Goal: Task Accomplishment & Management: Manage account settings

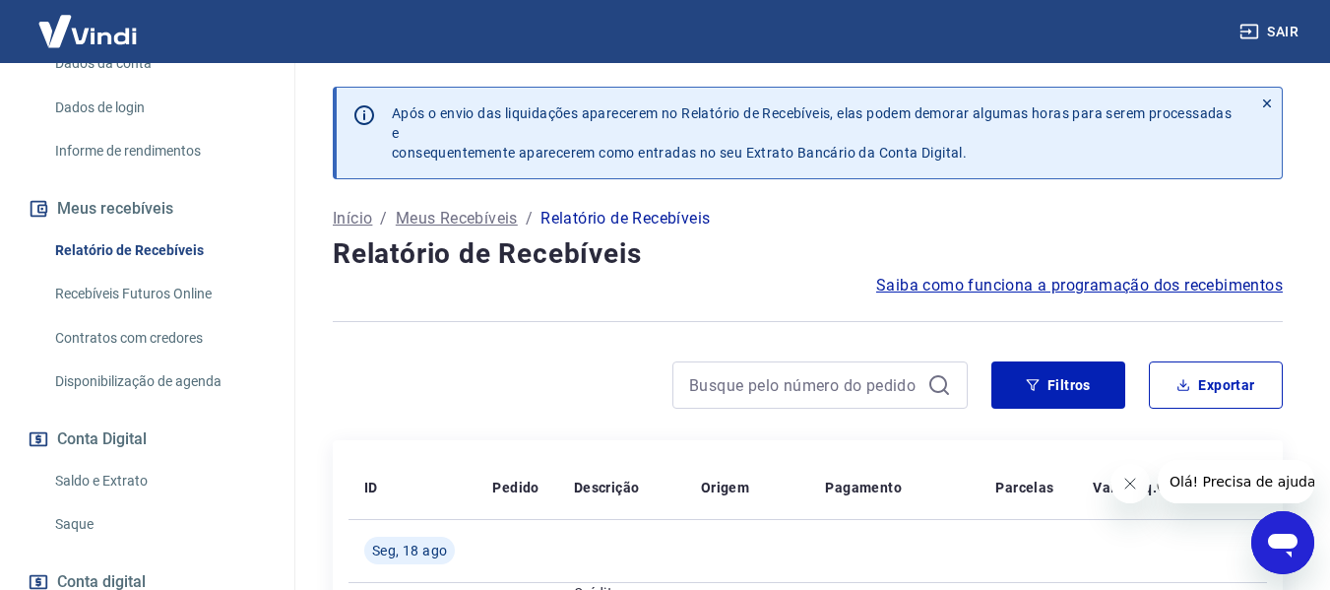
scroll to position [394, 0]
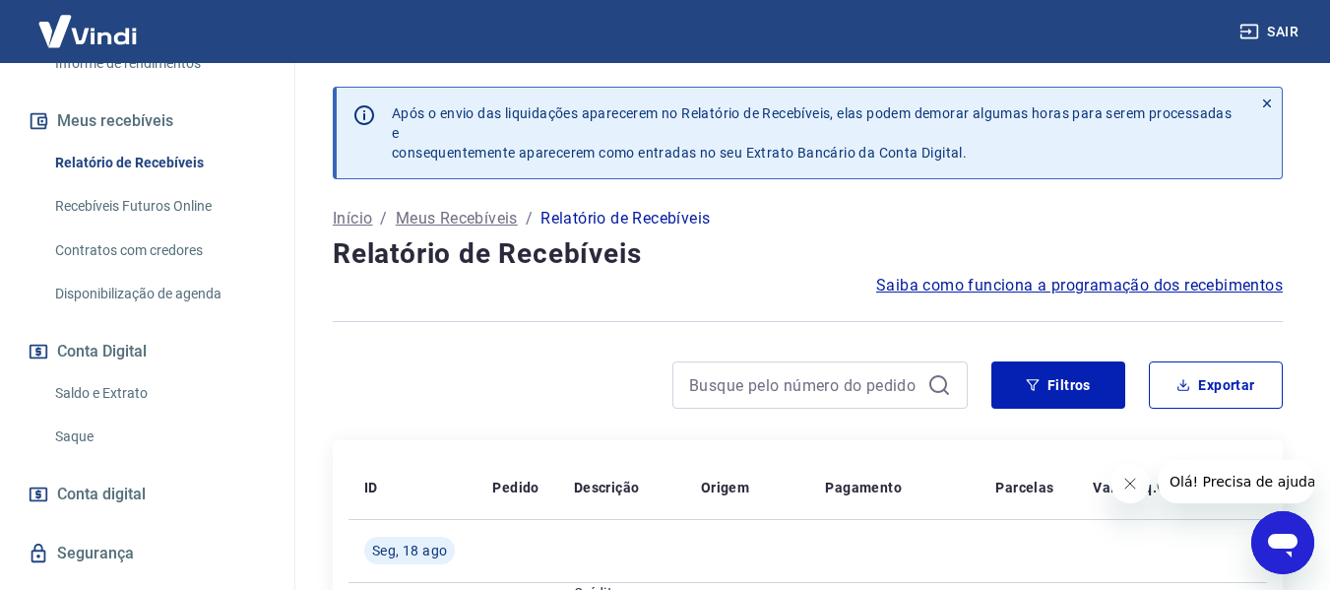
click at [133, 396] on link "Saldo e Extrato" at bounding box center [159, 393] width 224 height 40
